Goal: Task Accomplishment & Management: Use online tool/utility

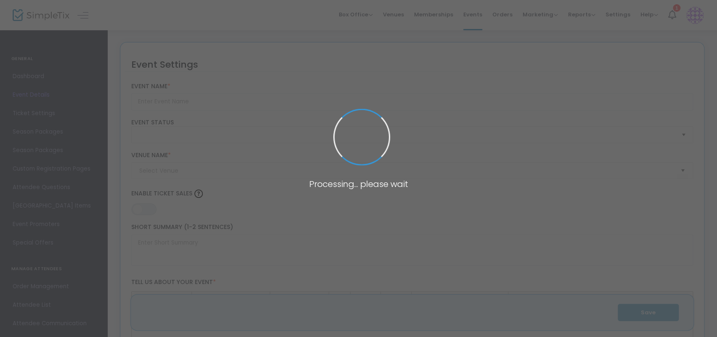
type input "[DEMOGRAPHIC_DATA][PERSON_NAME]"
type textarea "Set in a small [US_STATE] town post WWII, the town is faced with the revelation…"
type input "Buy Tickets"
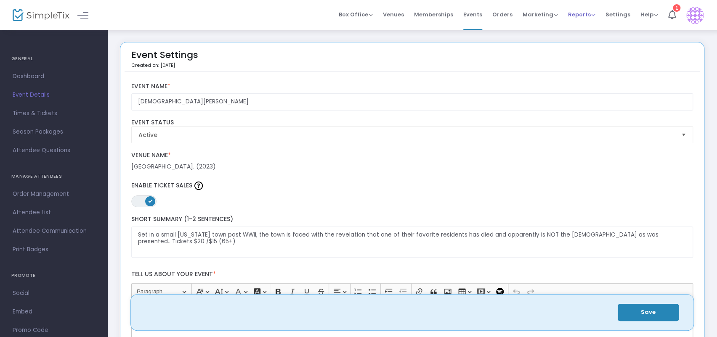
click at [589, 15] on span "Reports" at bounding box center [581, 15] width 27 height 8
click at [588, 40] on li "Sales Reports" at bounding box center [595, 44] width 55 height 16
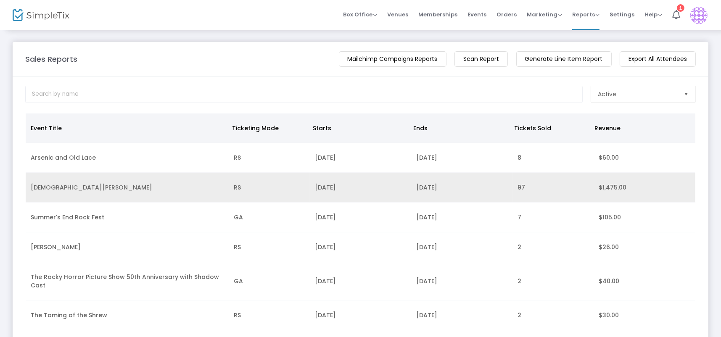
click at [73, 190] on td "[DEMOGRAPHIC_DATA][PERSON_NAME]" at bounding box center [127, 188] width 203 height 30
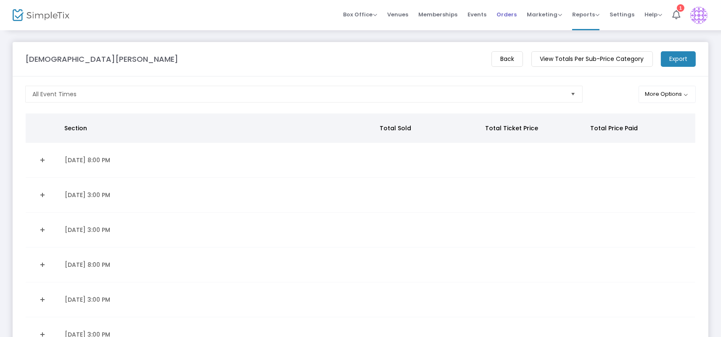
click at [517, 17] on span "Orders" at bounding box center [507, 14] width 20 height 21
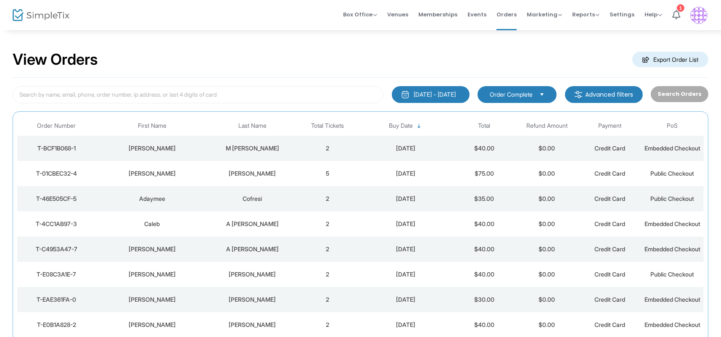
click at [60, 149] on div "T-BCF1B068-1" at bounding box center [56, 148] width 74 height 8
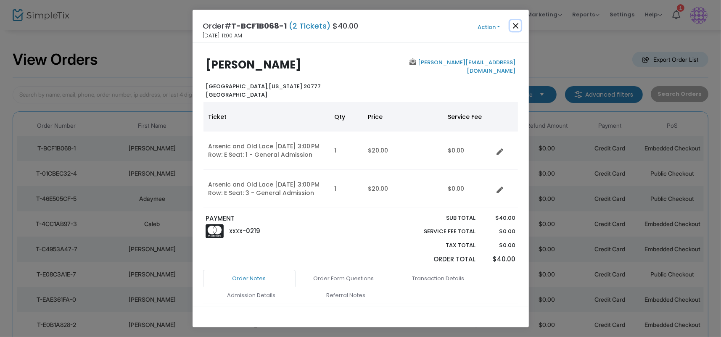
click at [517, 25] on button "Close" at bounding box center [515, 25] width 11 height 11
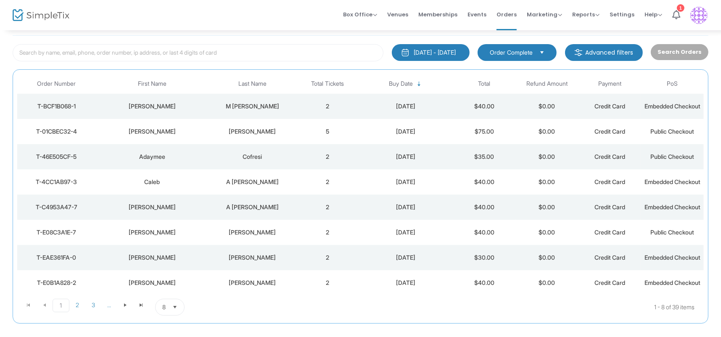
scroll to position [45, 0]
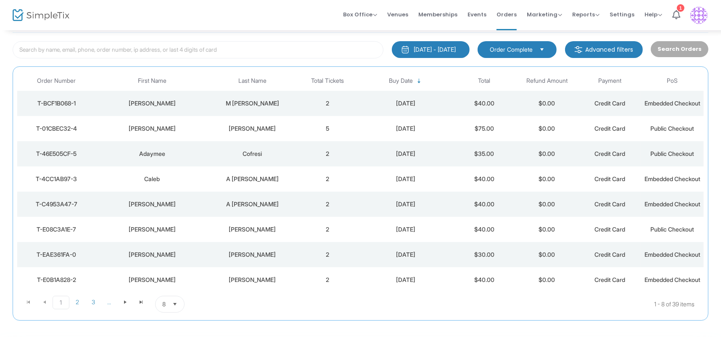
click at [55, 133] on div "T-01CBEC32-4" at bounding box center [56, 129] width 74 height 8
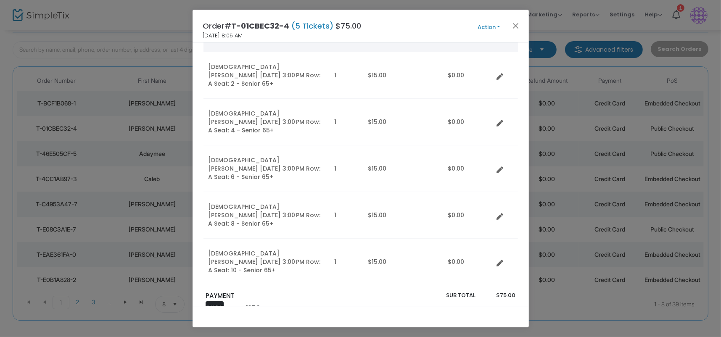
scroll to position [126, 0]
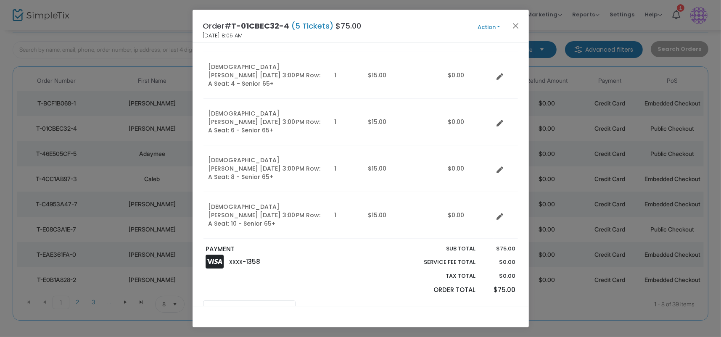
click at [256, 301] on link "Order Notes" at bounding box center [249, 310] width 93 height 18
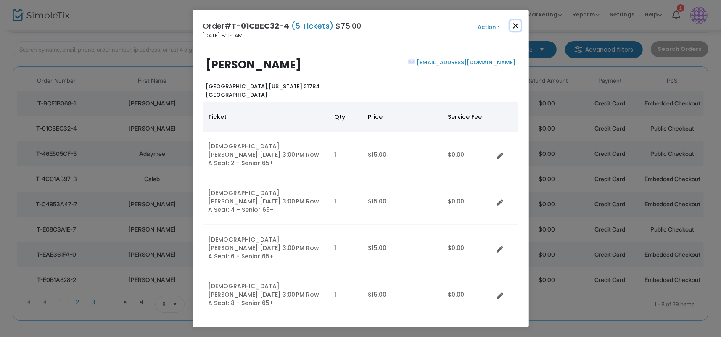
click at [516, 24] on button "Close" at bounding box center [515, 25] width 11 height 11
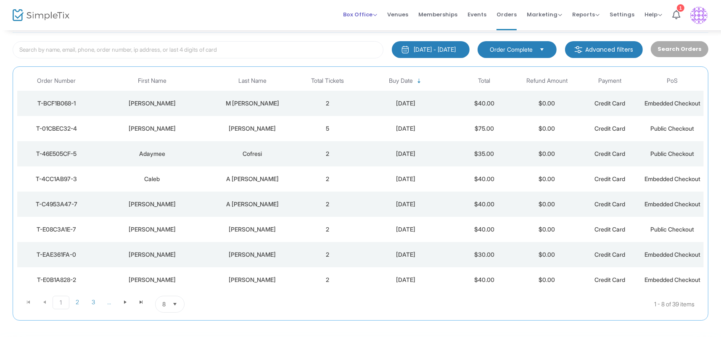
click at [360, 11] on span "Box Office" at bounding box center [360, 15] width 34 height 8
click at [364, 25] on li "Sell Tickets" at bounding box center [373, 28] width 60 height 16
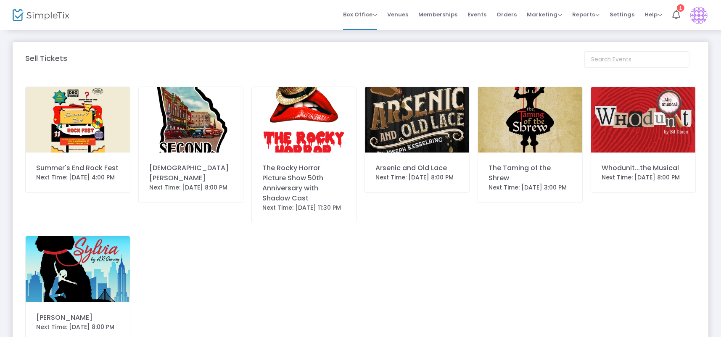
click at [175, 130] on img at bounding box center [191, 120] width 104 height 66
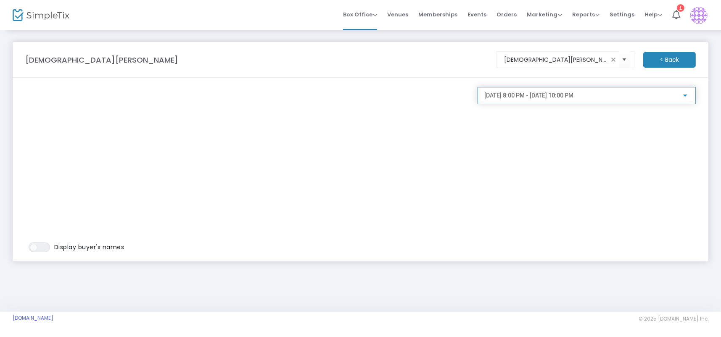
click at [684, 96] on div at bounding box center [686, 96] width 4 height 2
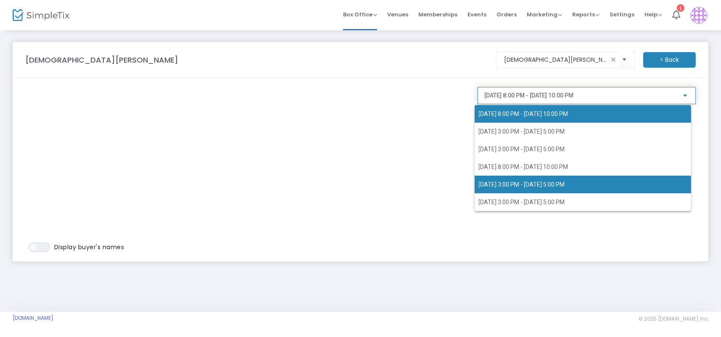
click at [554, 181] on span "[DATE] 3:00 PM - [DATE] 5:00 PM" at bounding box center [522, 184] width 86 height 7
